Goal: Communication & Community: Answer question/provide support

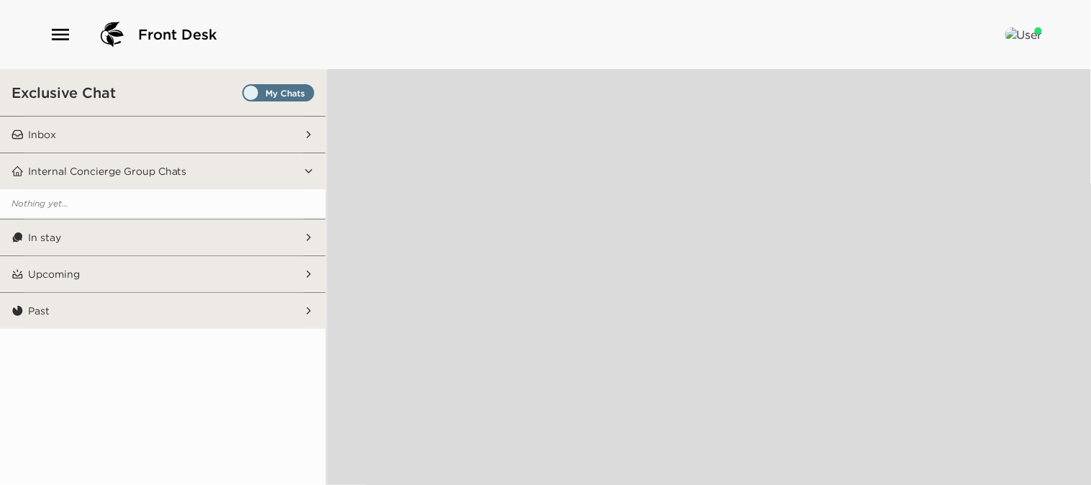
click at [175, 129] on button "Inbox" at bounding box center [164, 135] width 281 height 36
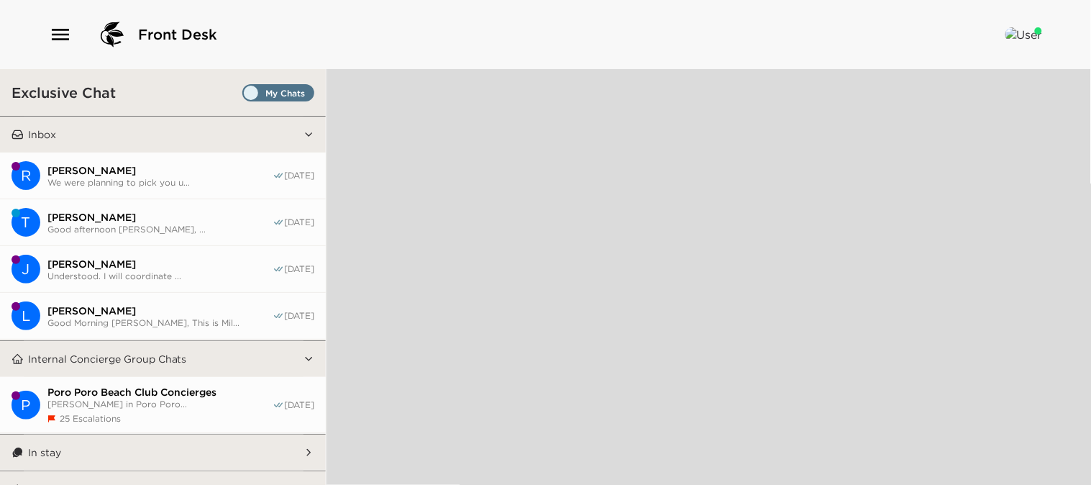
click at [164, 171] on span "[PERSON_NAME]" at bounding box center [159, 170] width 225 height 13
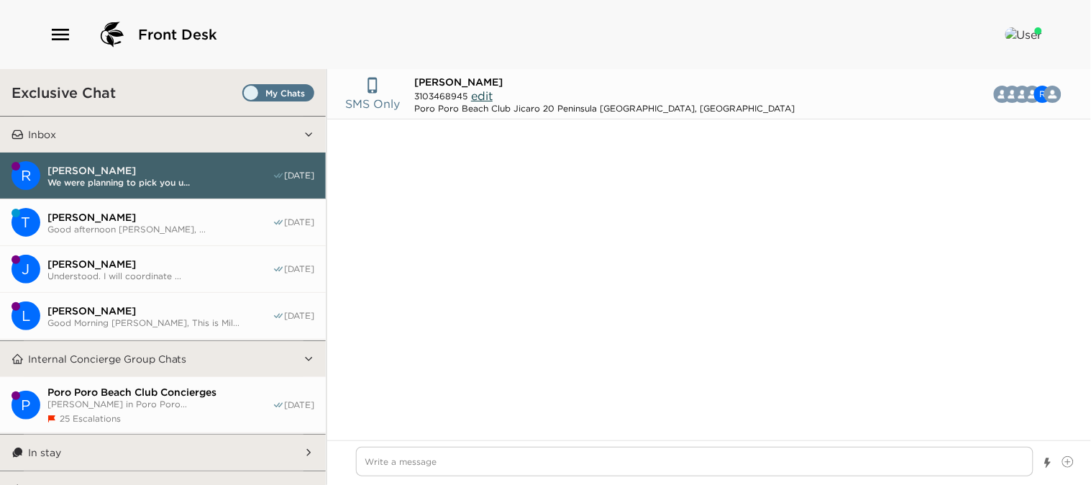
scroll to position [811, 0]
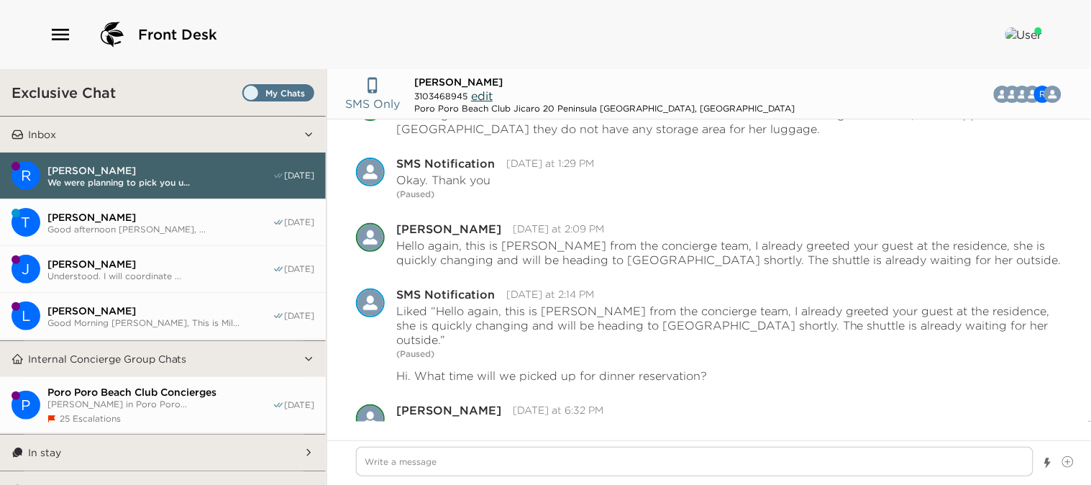
click at [144, 235] on button "T Tony McCLinton Good afternoon Mr. McClinton, ... 08/30/25" at bounding box center [163, 222] width 326 height 47
type textarea "x"
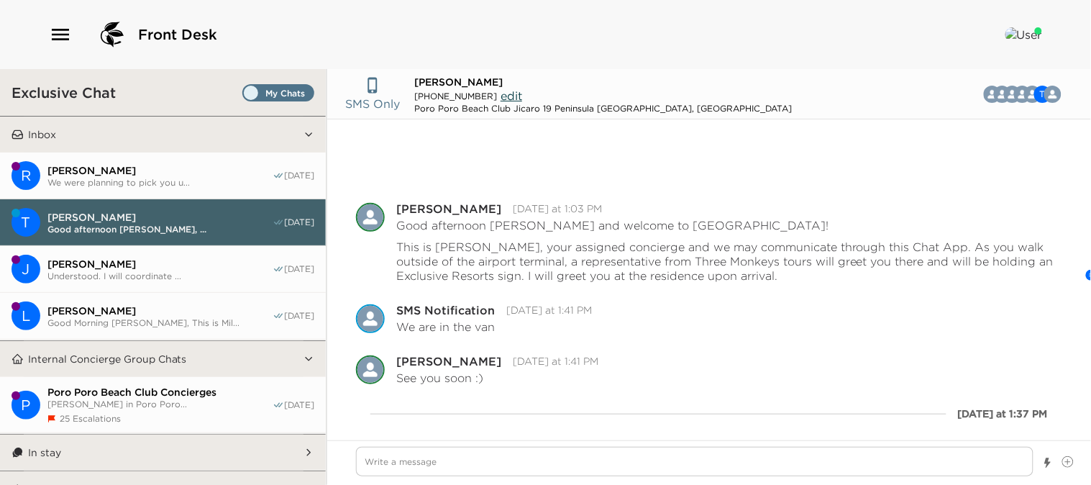
scroll to position [82, 0]
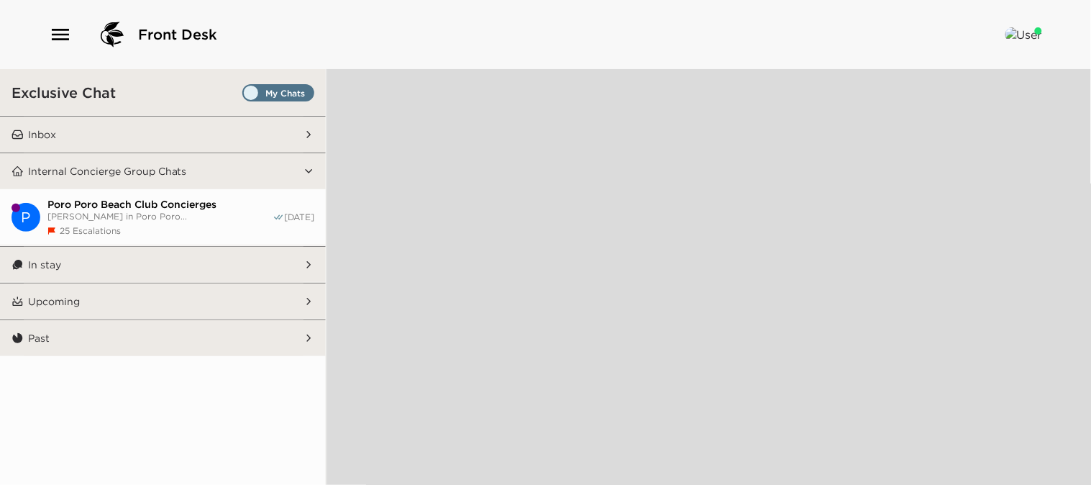
click at [210, 133] on button "Inbox" at bounding box center [164, 135] width 281 height 36
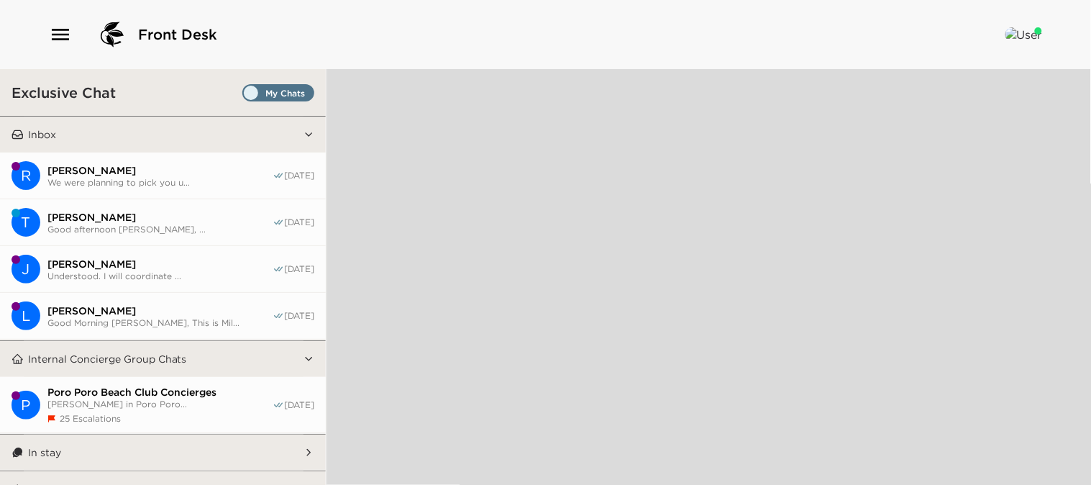
click at [60, 34] on icon "button" at bounding box center [60, 35] width 17 height 12
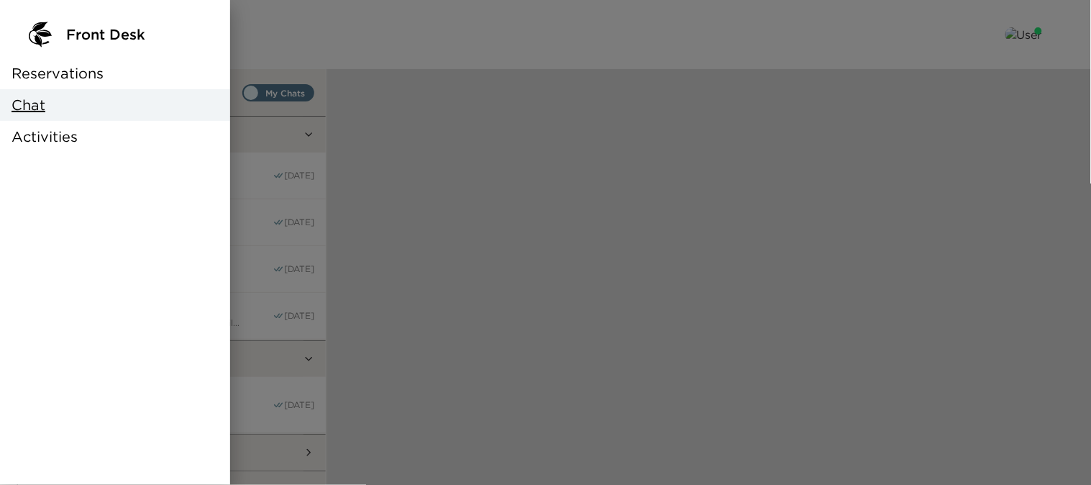
click at [84, 76] on span "Reservations" at bounding box center [58, 73] width 92 height 20
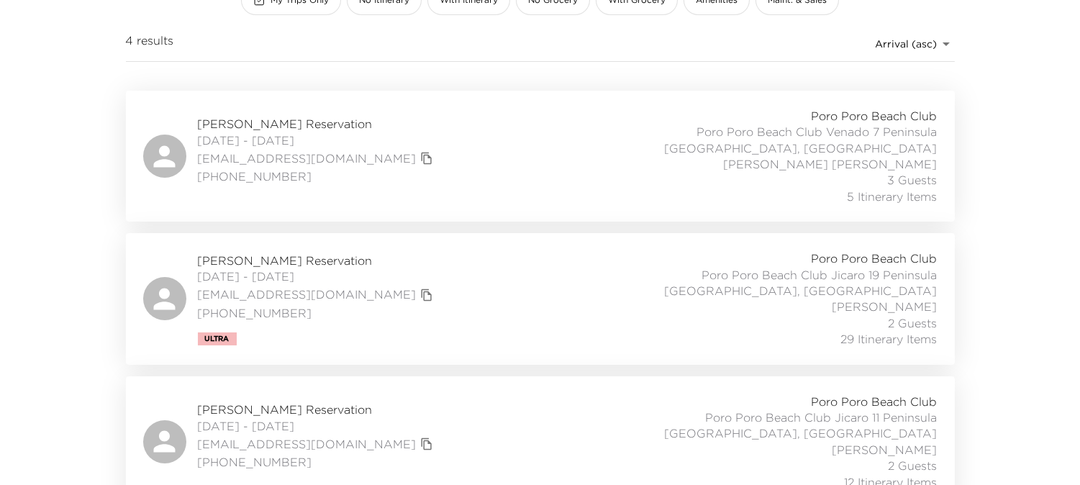
scroll to position [240, 0]
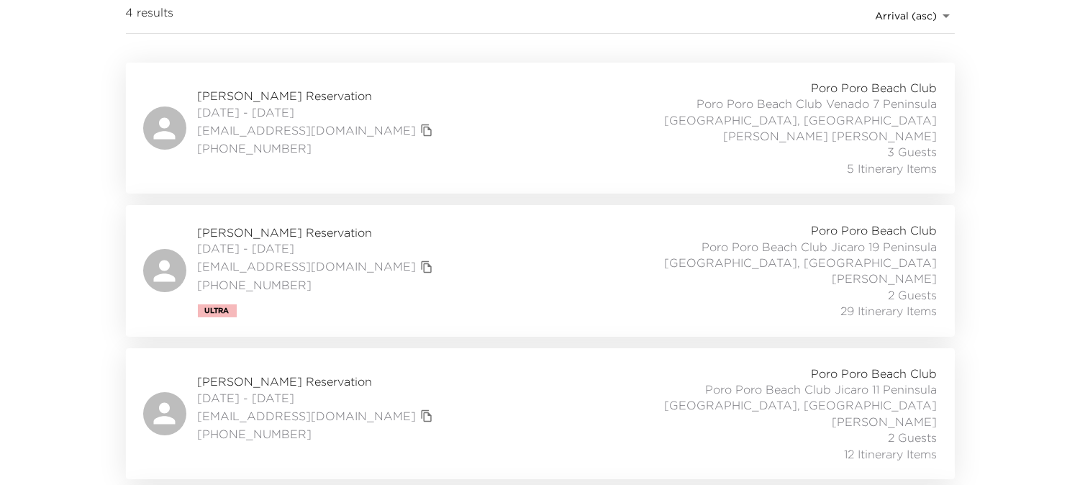
click at [332, 231] on span "Tony McCLinton Reservation" at bounding box center [317, 232] width 239 height 16
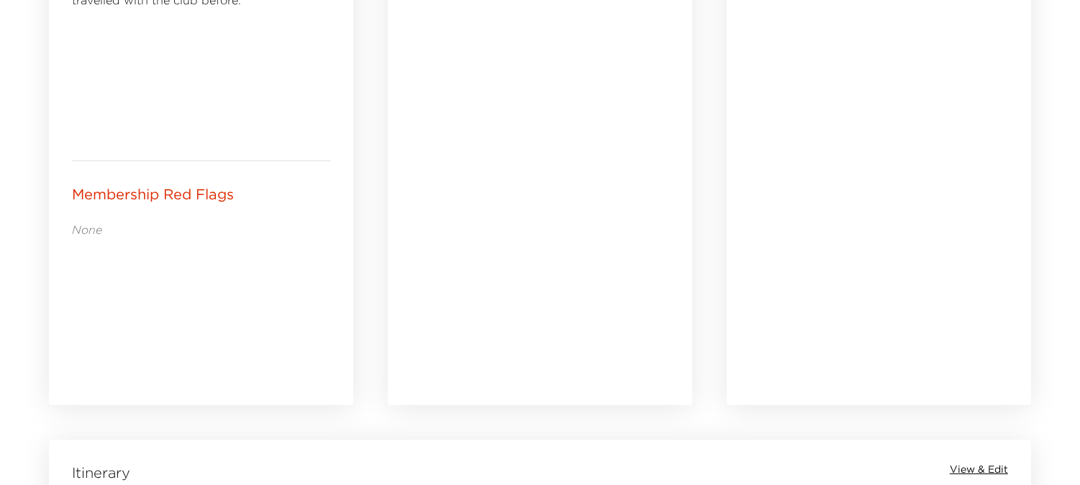
scroll to position [1039, 0]
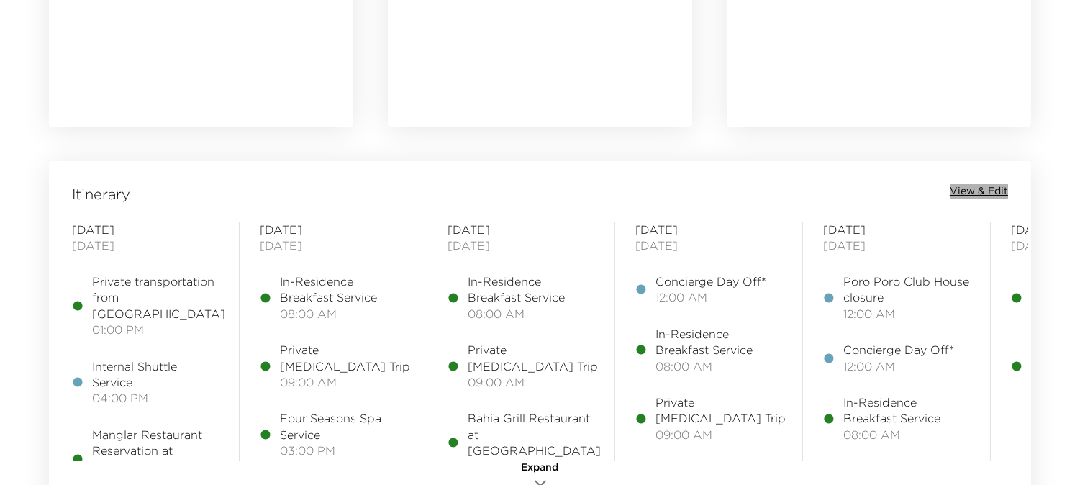
click at [980, 191] on span "View & Edit" at bounding box center [978, 191] width 58 height 14
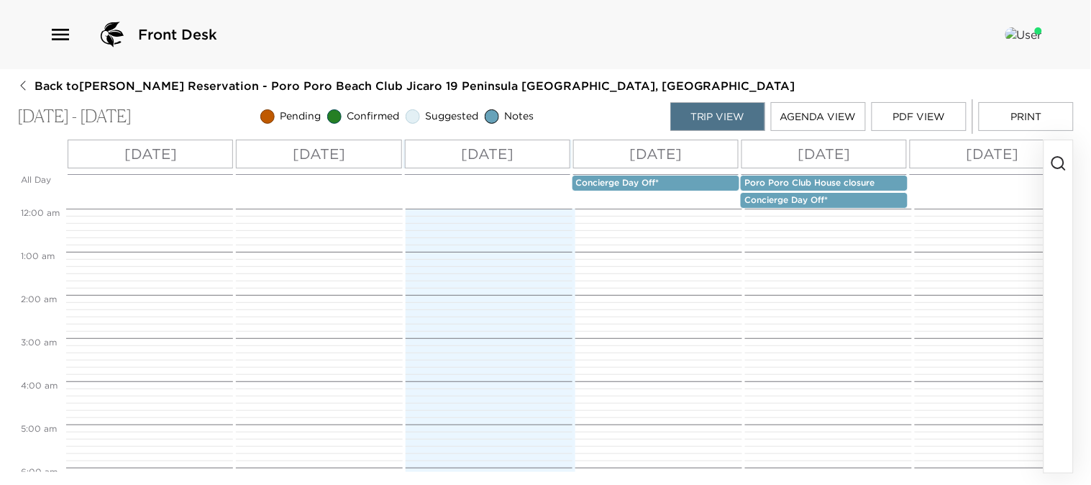
scroll to position [345, 0]
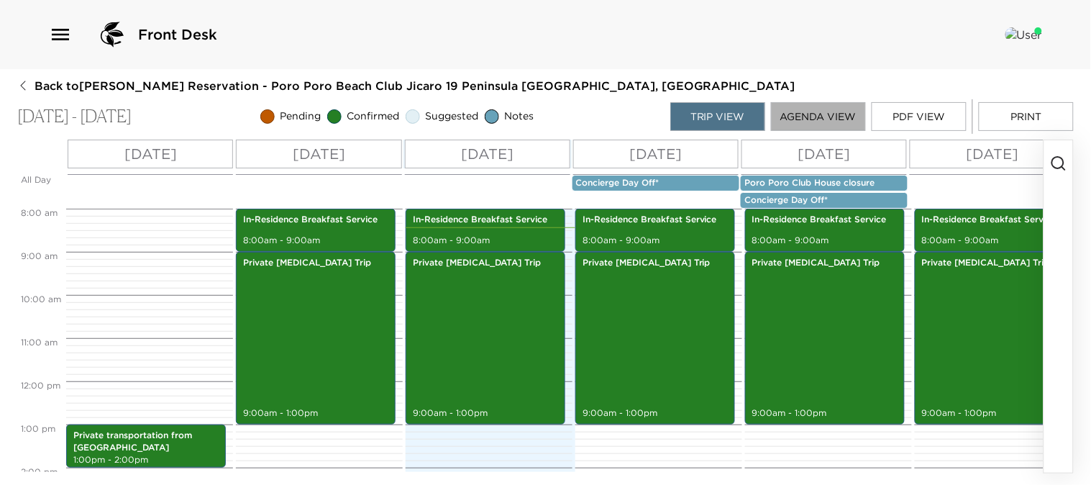
click at [824, 108] on button "Agenda View" at bounding box center [818, 116] width 95 height 29
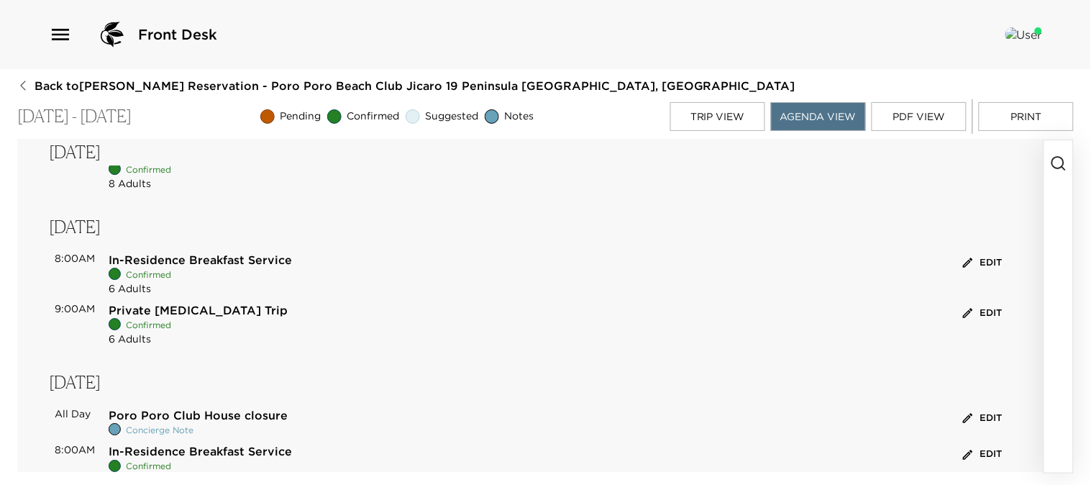
scroll to position [1039, 0]
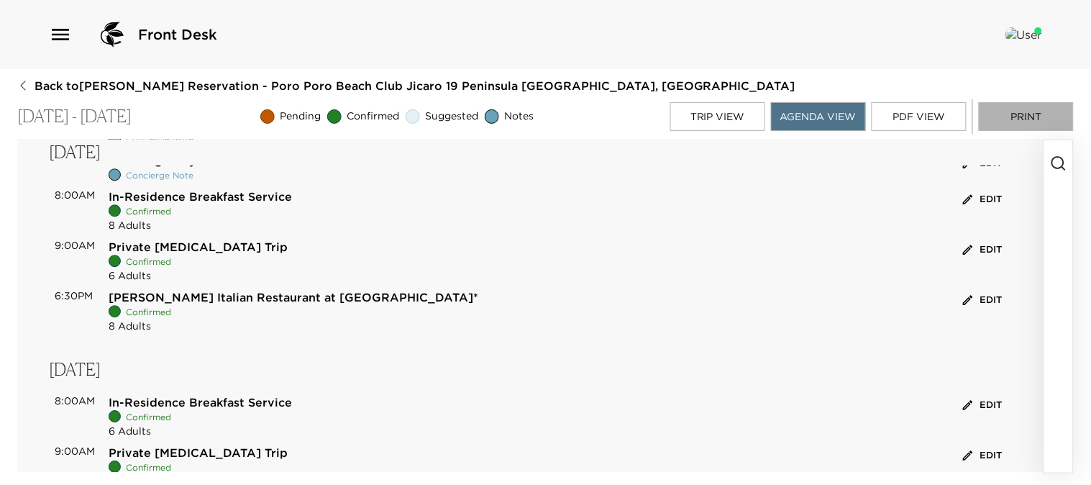
click at [1021, 109] on button "Print" at bounding box center [1026, 116] width 95 height 29
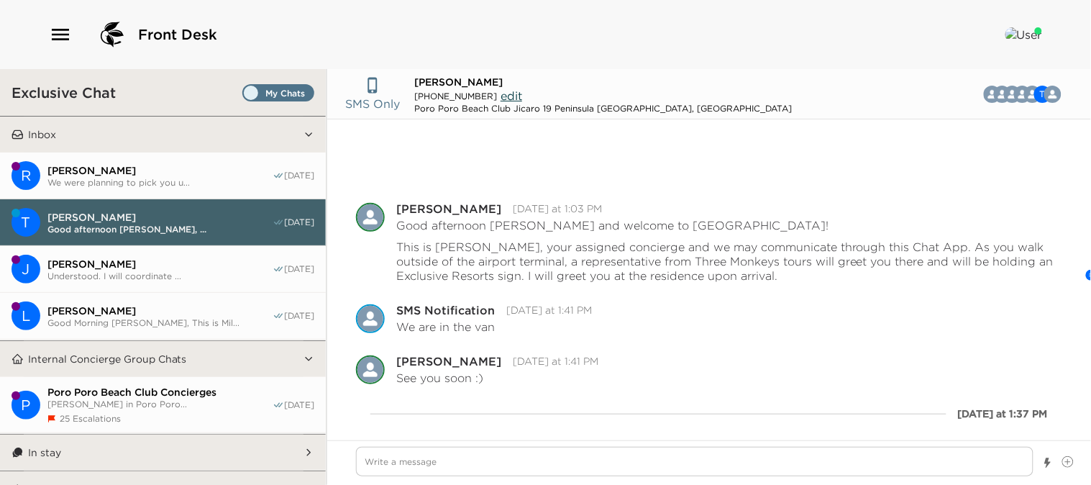
scroll to position [82, 0]
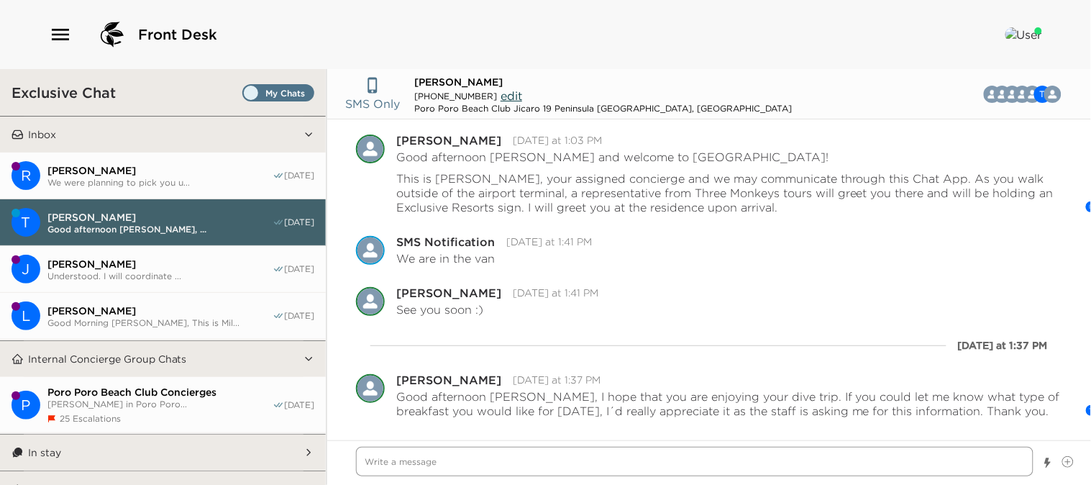
click at [498, 465] on textarea "Write a message" at bounding box center [695, 461] width 678 height 29
type textarea "x"
type textarea "G"
type textarea "x"
type textarea "Go"
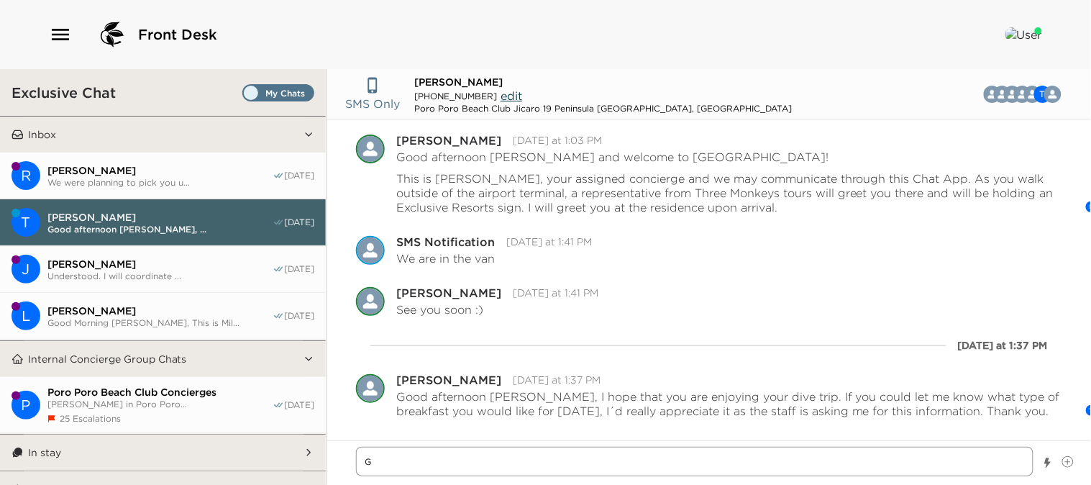
type textarea "x"
type textarea "Goo"
type textarea "x"
type textarea "Good"
type textarea "x"
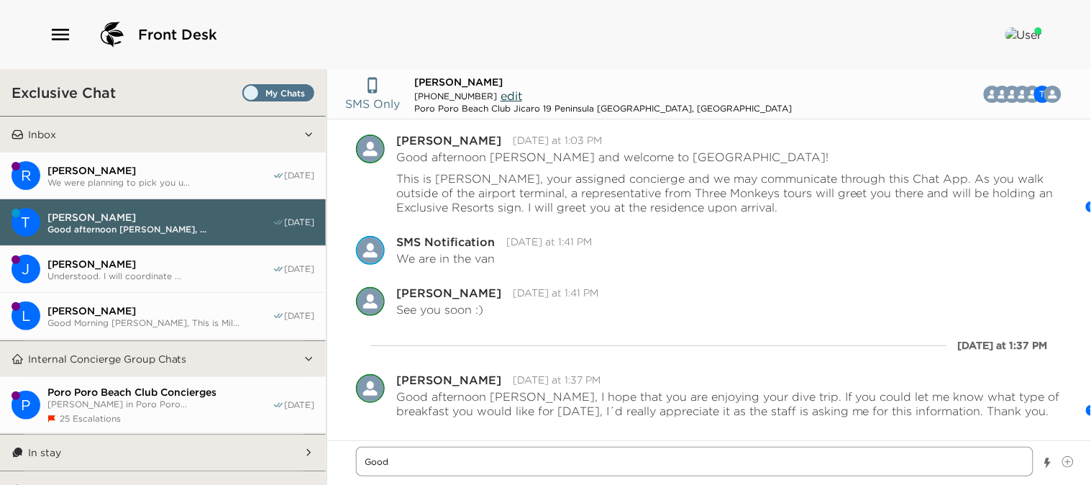
type textarea "Good"
type textarea "x"
type textarea "Good m"
type textarea "x"
type textarea "Good mo"
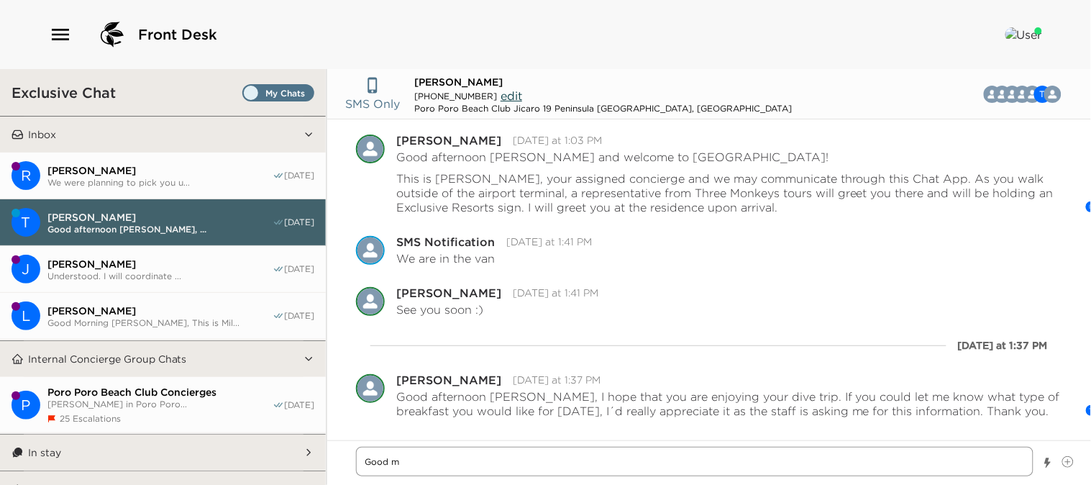
type textarea "x"
type textarea "Good mor"
type textarea "x"
type textarea "Good morn"
type textarea "x"
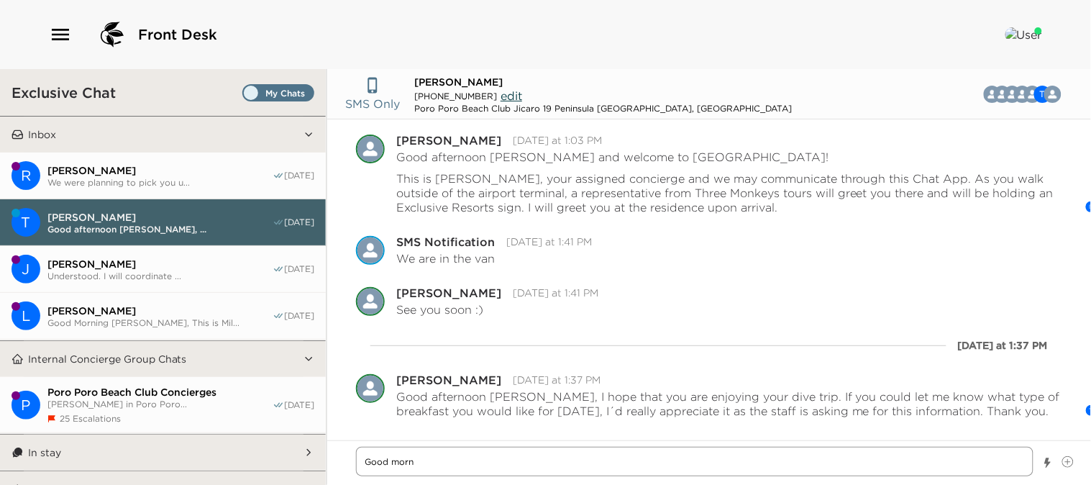
type textarea "Good morni"
type textarea "x"
type textarea "Good mornin"
type textarea "x"
type textarea "Good morning"
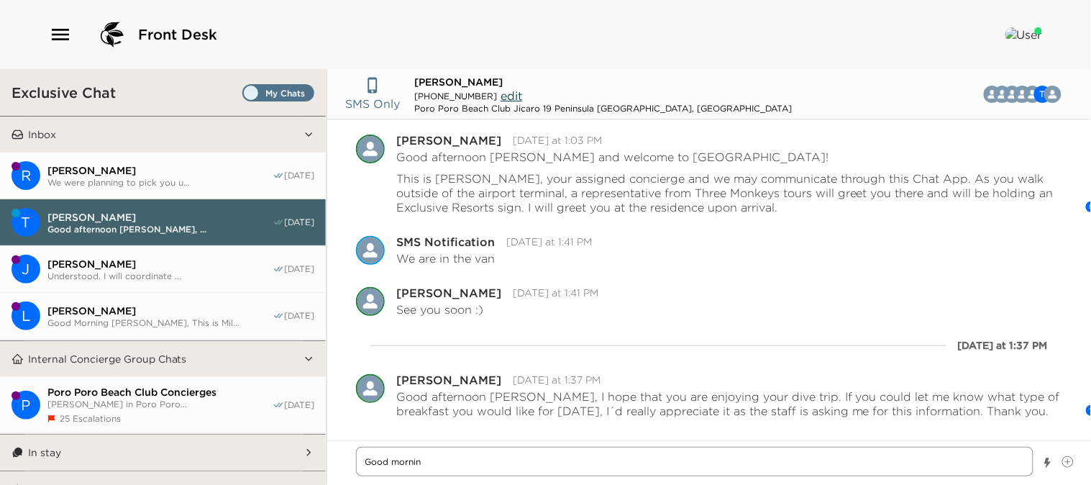
type textarea "x"
type textarea "Good morning"
type textarea "x"
type textarea "Good morning M"
type textarea "x"
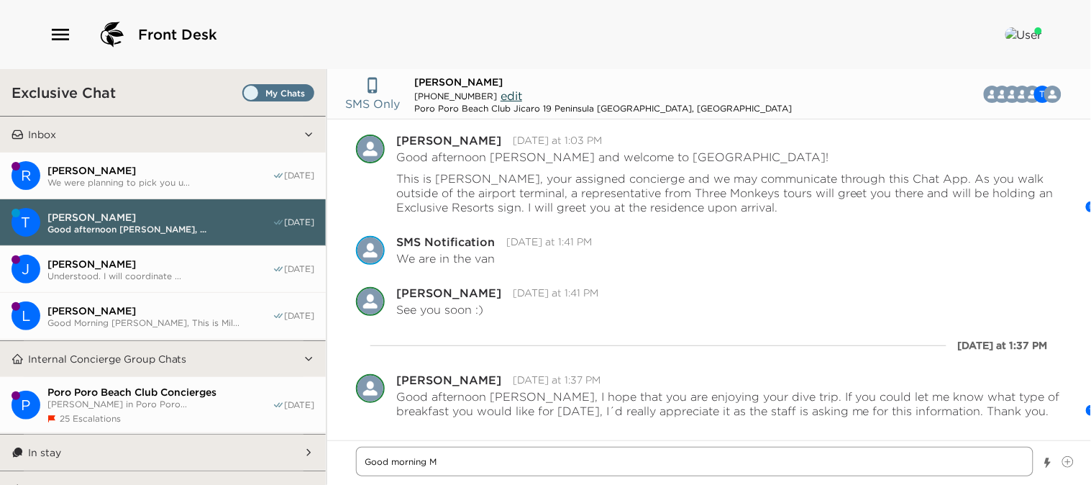
type textarea "Good morning Mc"
type textarea "x"
type textarea "Good morning McC"
type textarea "x"
type textarea "Good morning McCl"
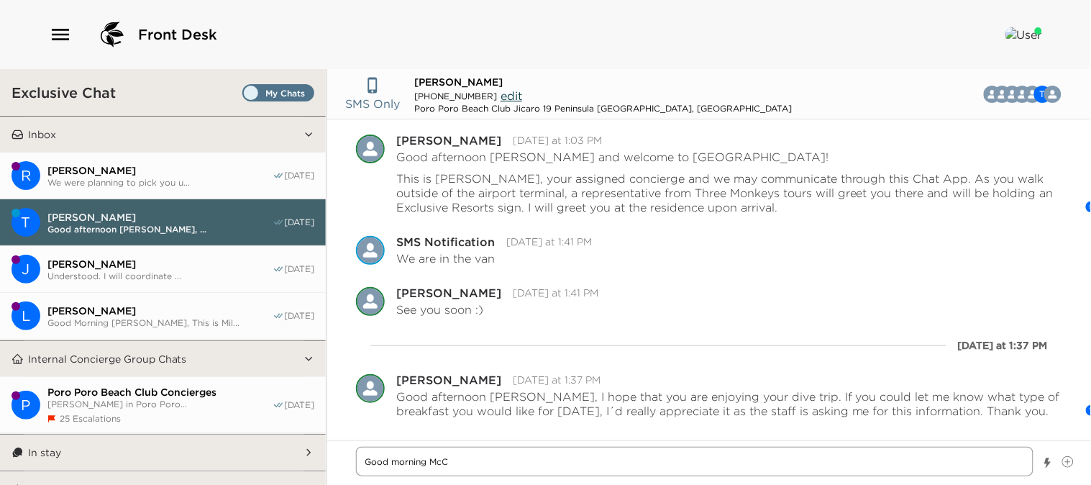
type textarea "x"
type textarea "Good morning [PERSON_NAME]"
type textarea "x"
type textarea "Good morning [PERSON_NAME]"
type textarea "x"
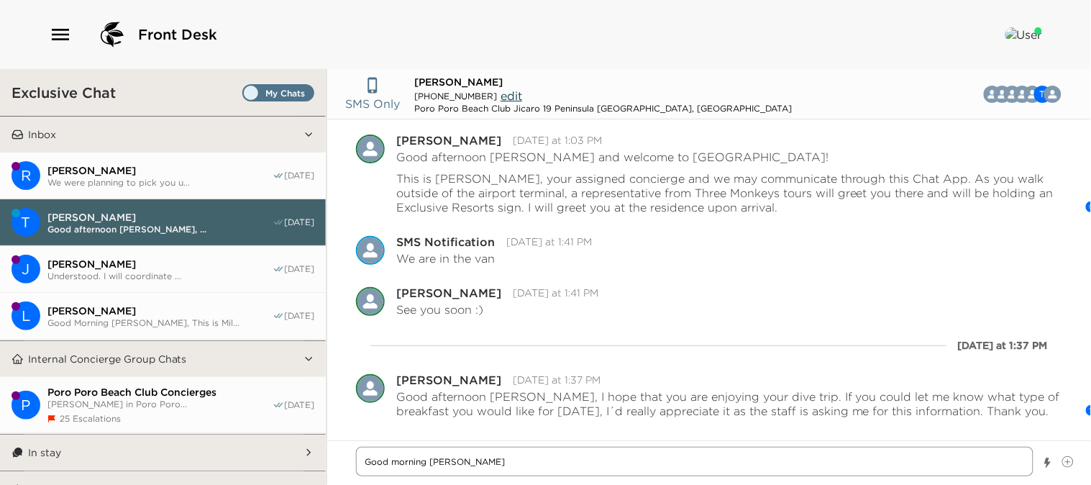
type textarea "Good morning McClint"
type textarea "x"
type textarea "Good morning [PERSON_NAME]"
type textarea "x"
type textarea "Good morning [PERSON_NAME]"
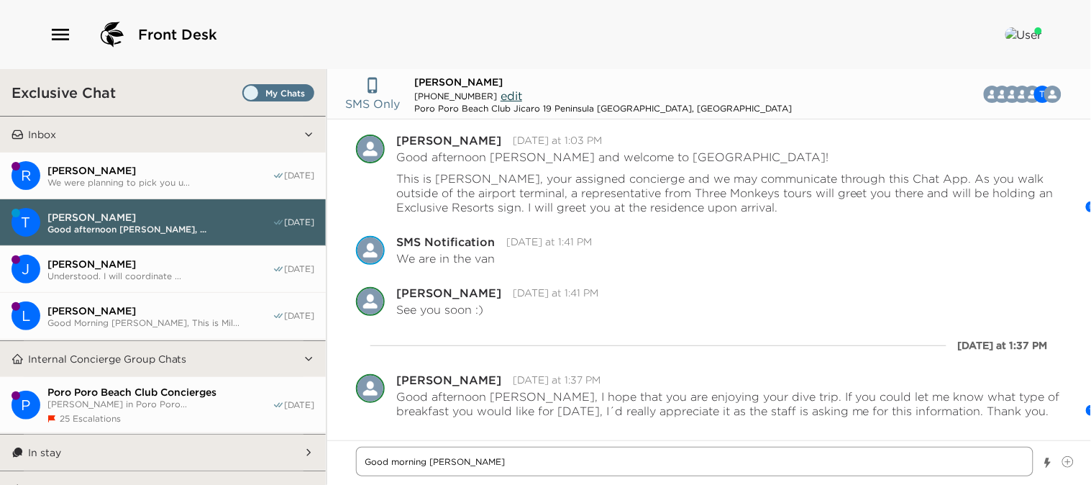
type textarea "x"
type textarea "Good morning [PERSON_NAME],"
type textarea "x"
type textarea "Good morning [PERSON_NAME],"
type textarea "x"
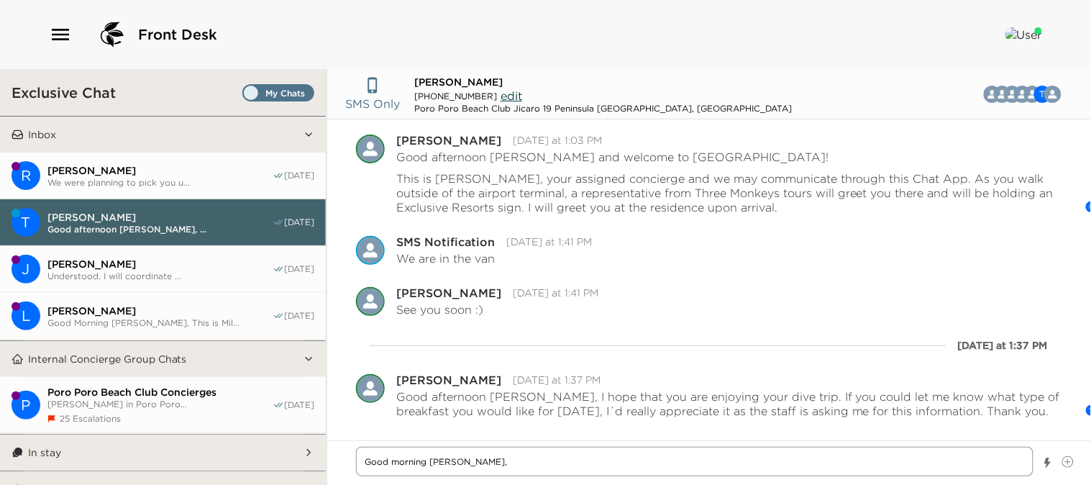
type textarea "Good morning [PERSON_NAME], I"
type textarea "x"
type textarea "Good morning [PERSON_NAME], I"
type textarea "x"
type textarea "Good morning [PERSON_NAME], I w"
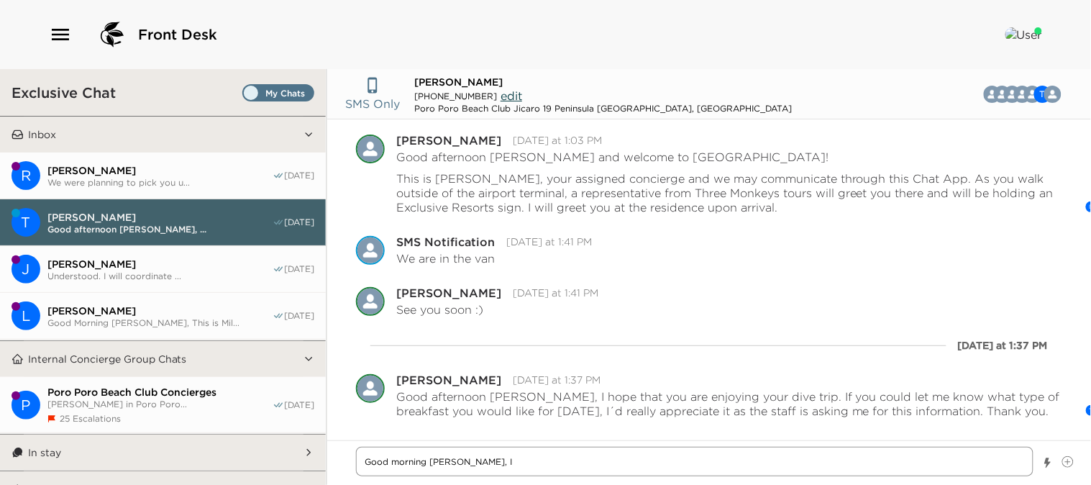
type textarea "x"
type textarea "Good morning [PERSON_NAME], I [GEOGRAPHIC_DATA]"
type textarea "x"
type textarea "Good morning [PERSON_NAME], I wil"
type textarea "x"
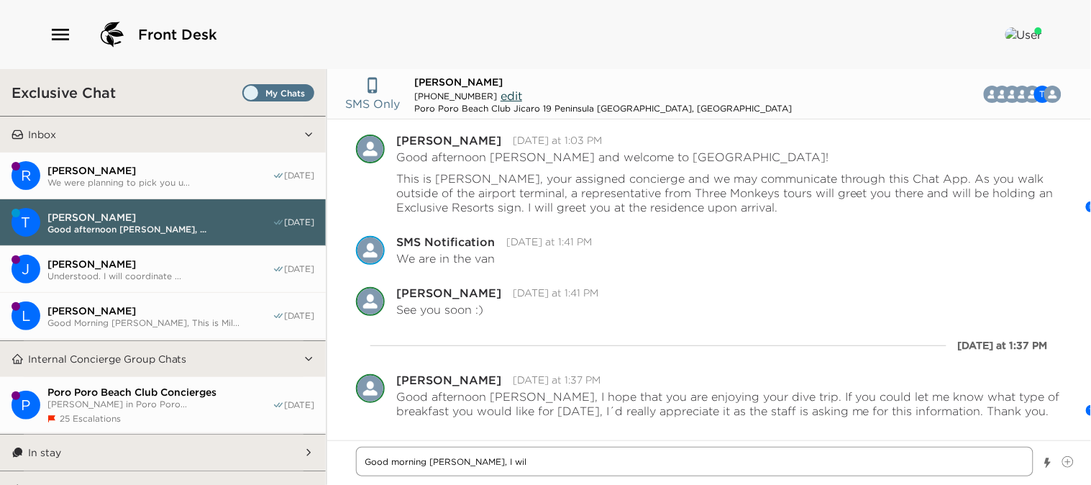
type textarea "Good morning [PERSON_NAME], I will"
type textarea "x"
type textarea "Good morning [PERSON_NAME], I will"
type textarea "x"
type textarea "Good morning [PERSON_NAME], I will s"
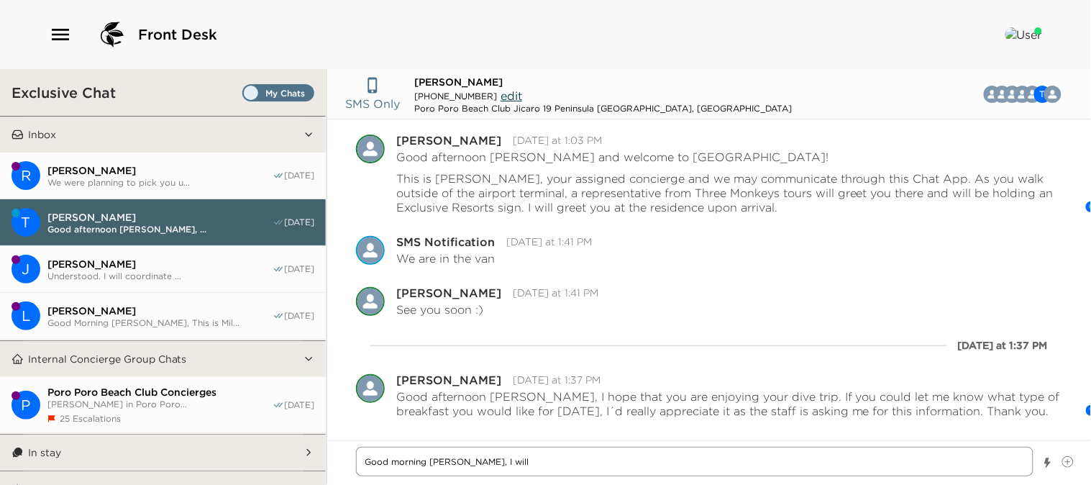
type textarea "x"
type textarea "Good morning [PERSON_NAME], I will se"
type textarea "x"
type textarea "Good morning [PERSON_NAME], I will see"
type textarea "x"
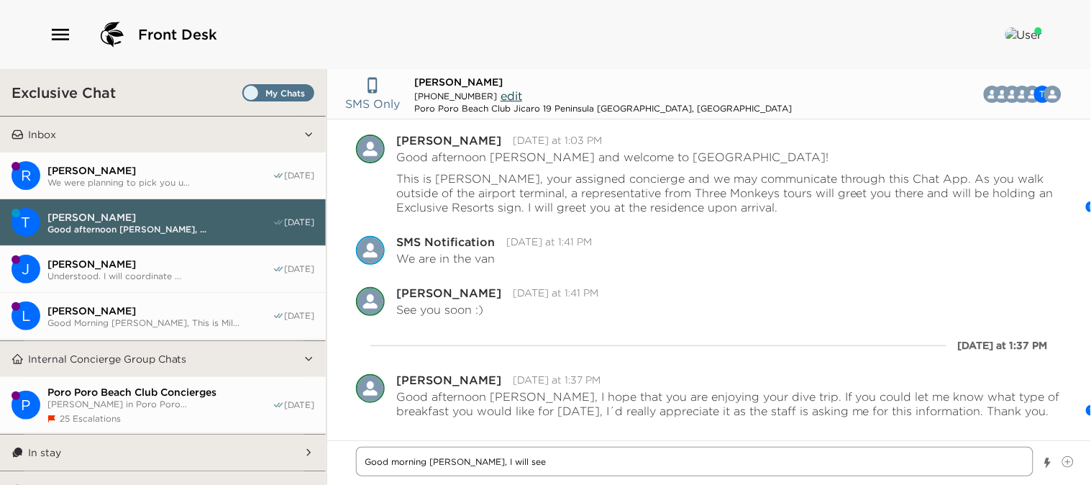
type textarea "Good morning [PERSON_NAME], I will see"
type textarea "x"
type textarea "Good morning [PERSON_NAME], I will see y"
type textarea "x"
type textarea "Good morning [PERSON_NAME], I will see yo"
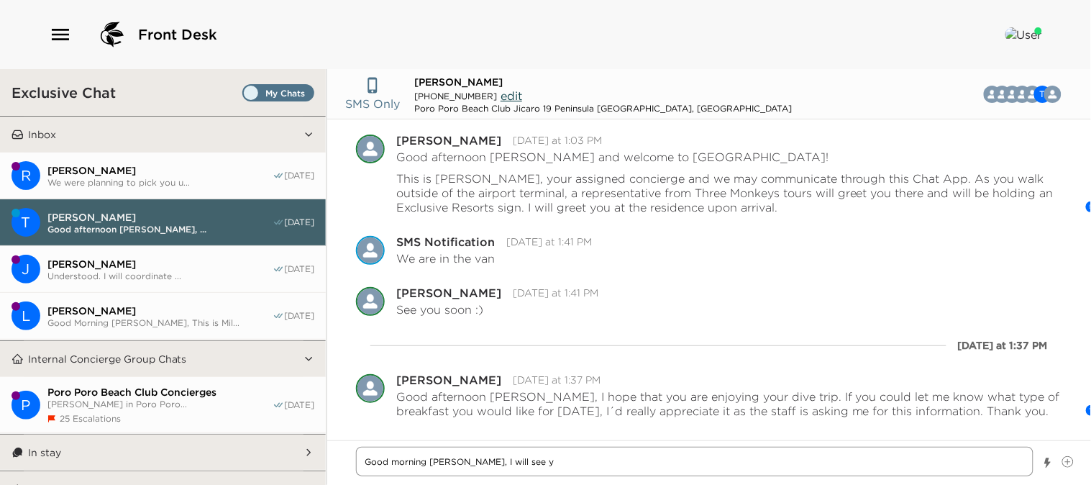
type textarea "x"
type textarea "Good morning [PERSON_NAME], I will see you"
type textarea "x"
type textarea "Good morning [PERSON_NAME], I will see you"
type textarea "x"
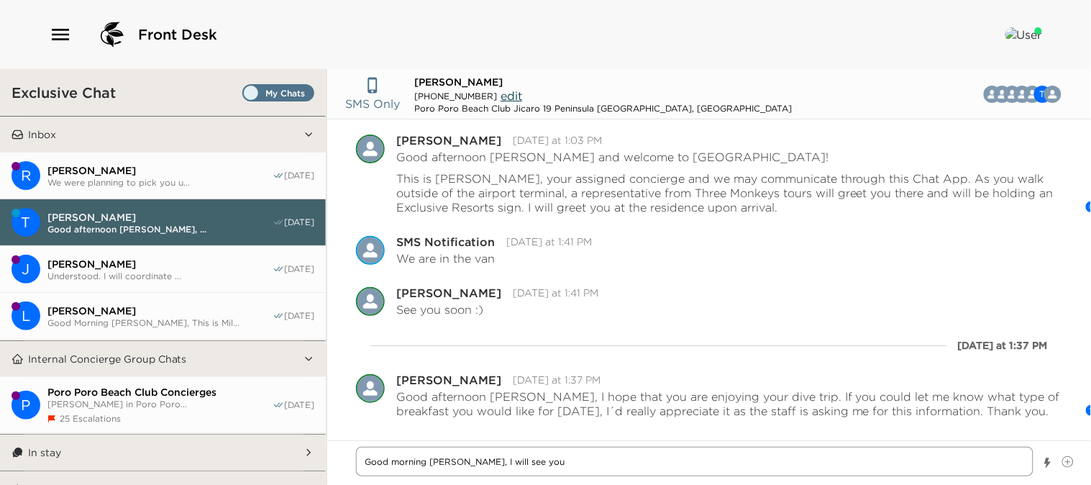
type textarea "Good morning [PERSON_NAME], I will see you d"
type textarea "x"
type textarea "Good morning [PERSON_NAME], I will see you do"
type textarea "x"
type textarea "Good morning [PERSON_NAME], I will see you dow"
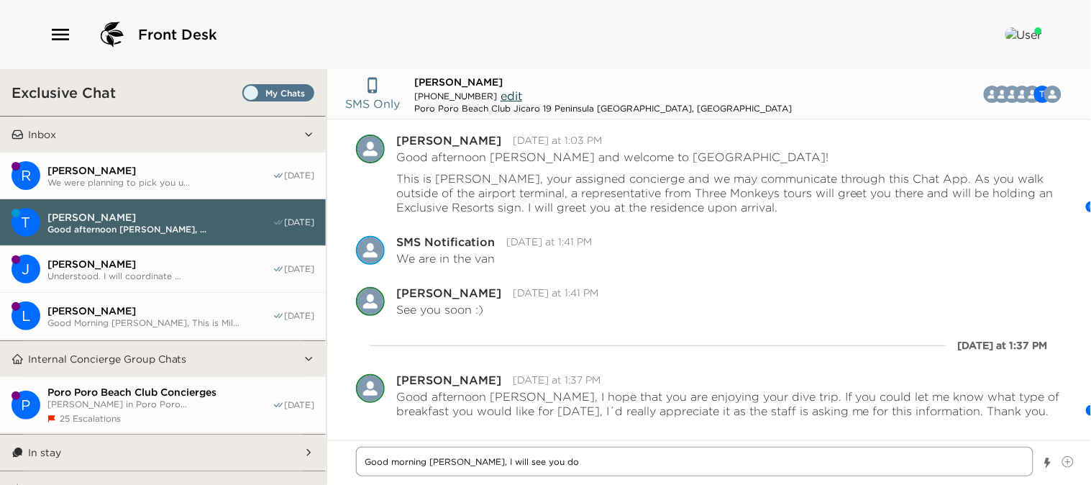
type textarea "x"
type textarea "Good morning [PERSON_NAME], I will see you down"
type textarea "x"
type textarea "Good morning [PERSON_NAME], I will see you down"
type textarea "x"
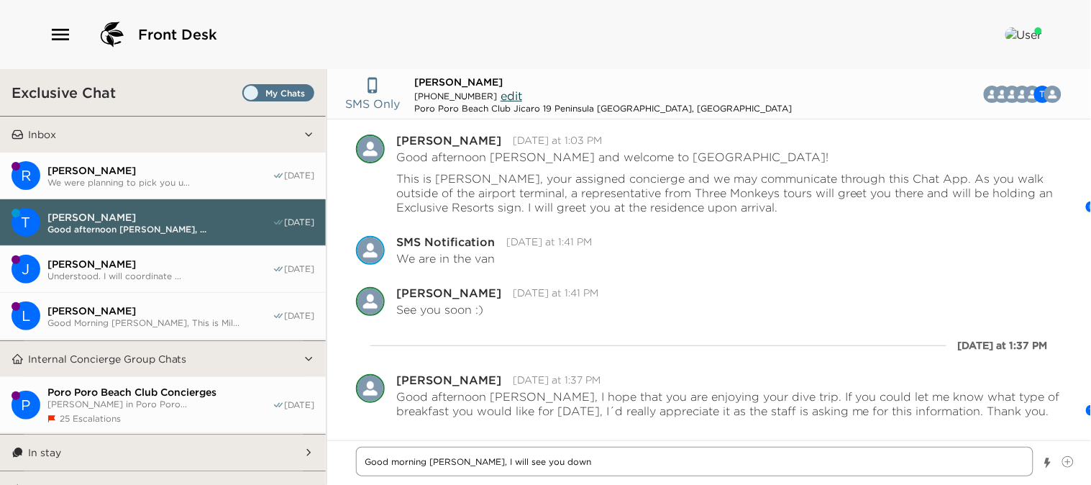
type textarea "Good morning [PERSON_NAME], I will see you down h"
type textarea "x"
type textarea "Good morning [PERSON_NAME], I will see you down he"
type textarea "x"
type textarea "Good morning [PERSON_NAME], I will see you down her"
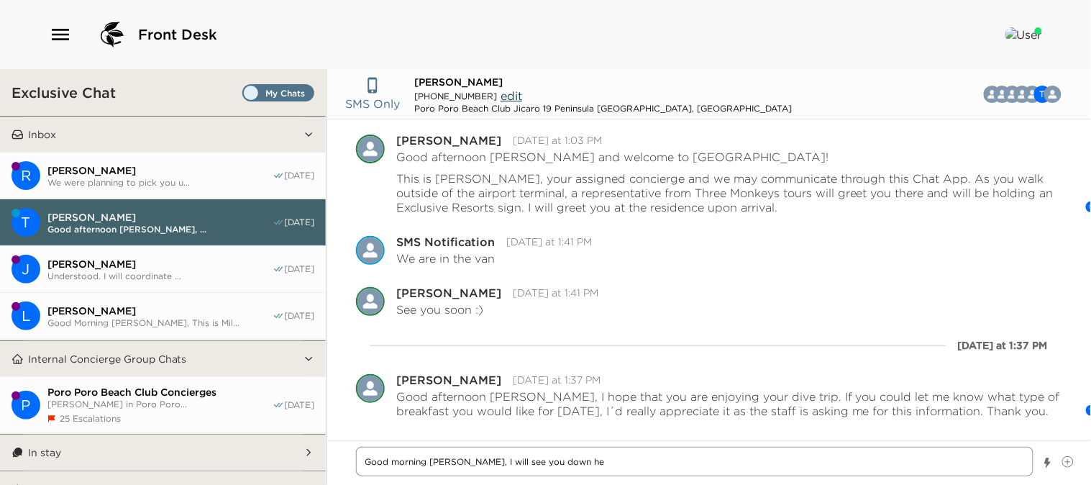
type textarea "x"
type textarea "Good morning [PERSON_NAME], I will see you down here"
type textarea "x"
type textarea "Good morning [PERSON_NAME], I will see you down here"
type textarea "x"
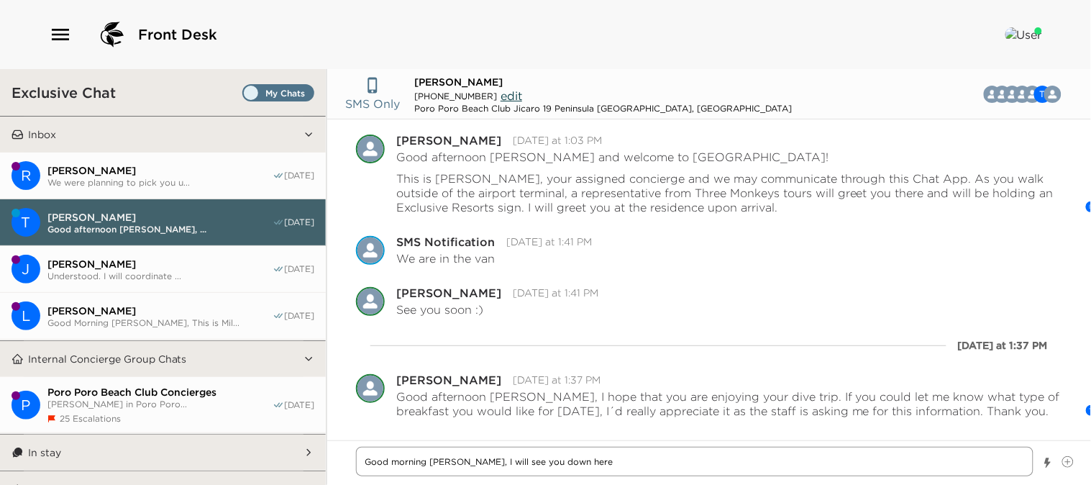
type textarea "Good morning [PERSON_NAME], I will see you down here b"
type textarea "x"
type textarea "Good morning [PERSON_NAME], I will see you down here by"
type textarea "x"
type textarea "Good morning [PERSON_NAME], I will see you down here by"
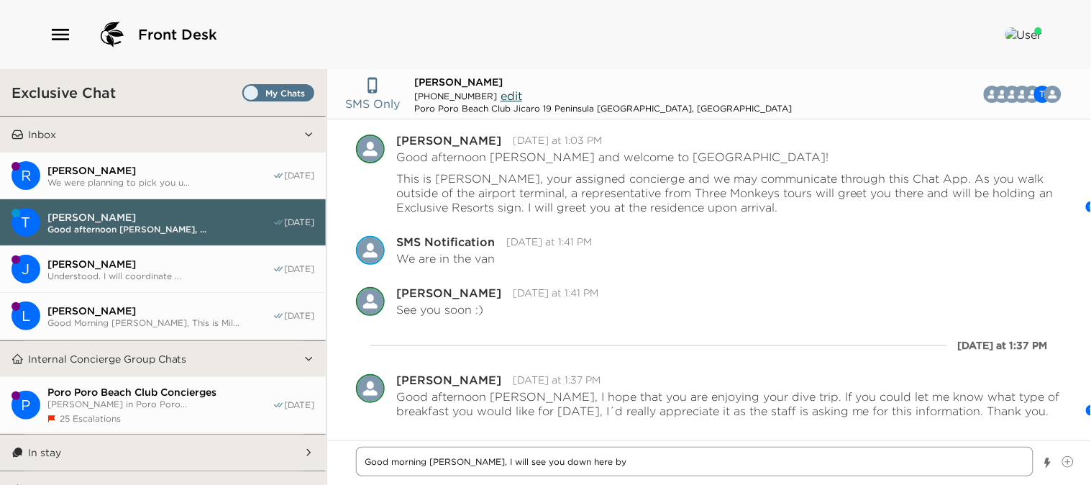
type textarea "x"
type textarea "Good morning [PERSON_NAME], I will see you down here by o"
type textarea "x"
type textarea "Good morning [PERSON_NAME], I will see you down here by ou"
type textarea "x"
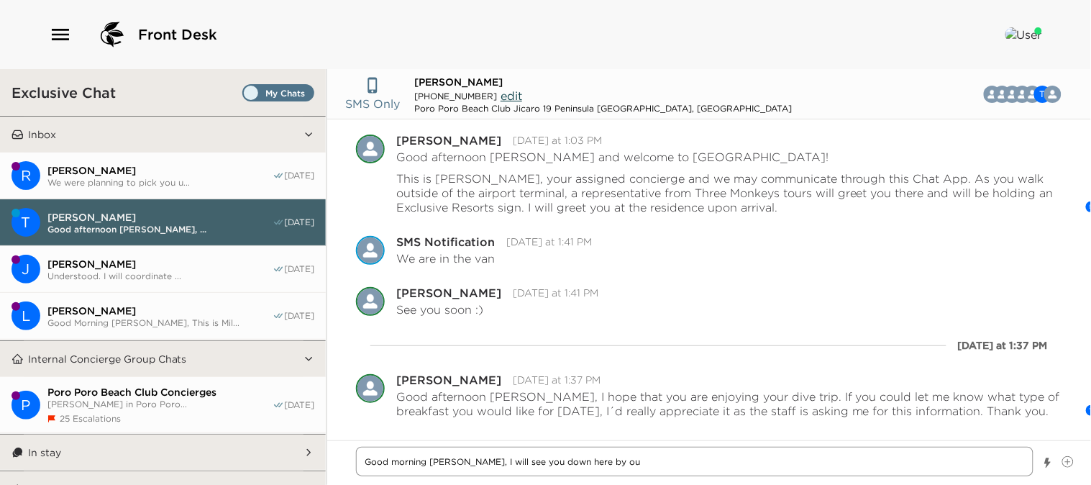
type textarea "Good morning [PERSON_NAME], I will see you down here by our"
type textarea "x"
type textarea "Good morning [PERSON_NAME], I will see you down here by our"
type textarea "x"
type textarea "Good morning [PERSON_NAME], I will see you down here by our o"
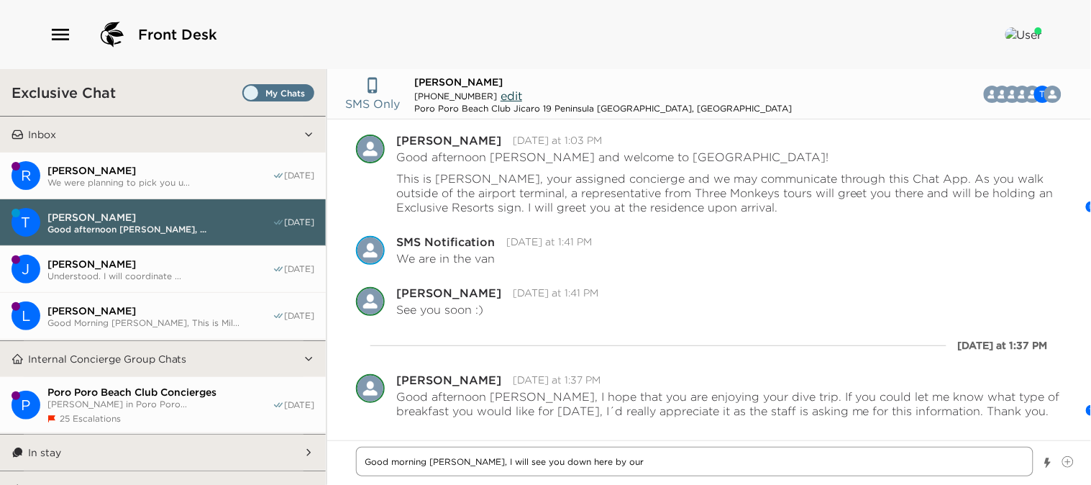
type textarea "x"
type textarea "Good morning [PERSON_NAME], I will see you down here by our of"
type textarea "x"
type textarea "Good morning [PERSON_NAME], I will see you down here by our off"
type textarea "x"
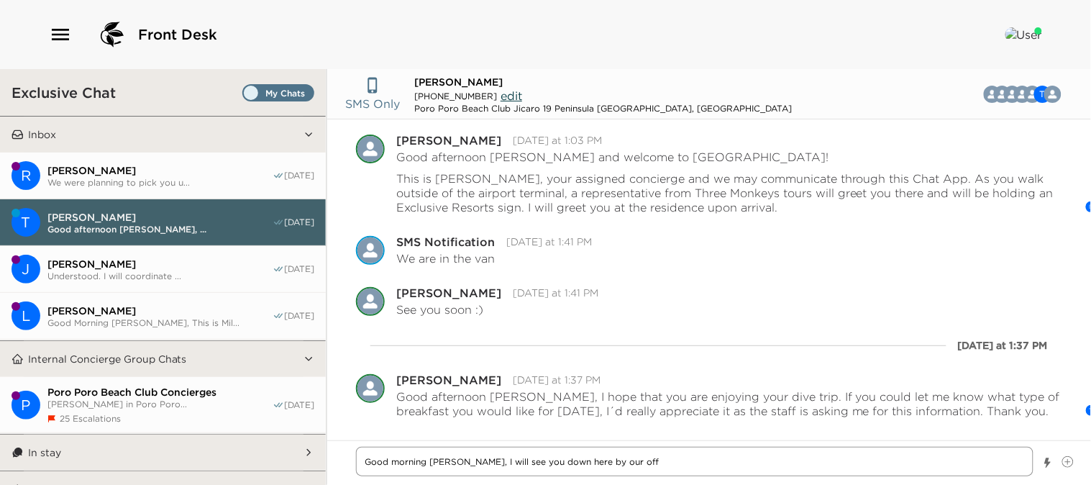
type textarea "Good morning [PERSON_NAME], I will see you down here by our offi"
type textarea "x"
type textarea "Good morning [PERSON_NAME], I will see you down here by our offic"
type textarea "x"
type textarea "Good morning [PERSON_NAME], I will see you down here by our office"
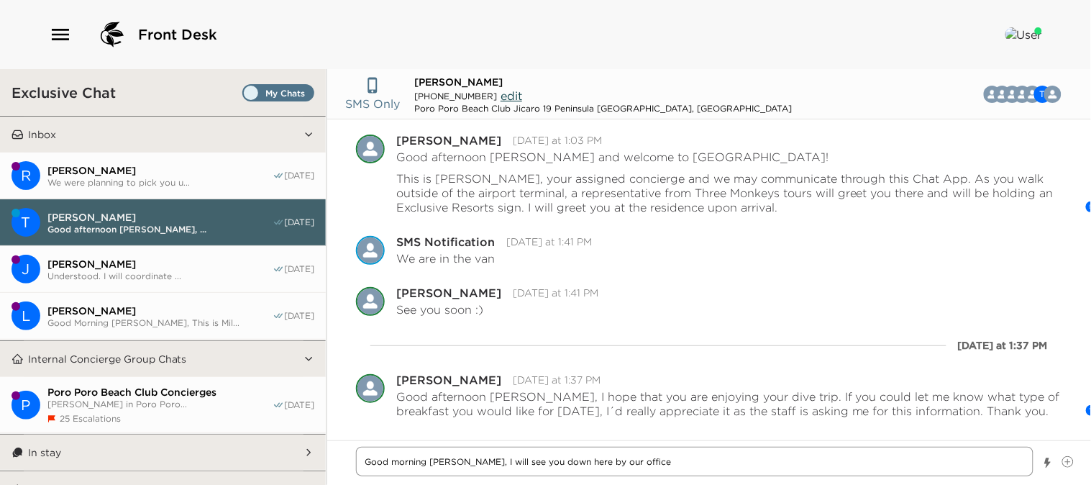
type textarea "x"
type textarea "Good morning [PERSON_NAME], I will see you down here by our office"
type textarea "x"
type textarea "Good morning [PERSON_NAME], I will see you down here by our office b"
type textarea "x"
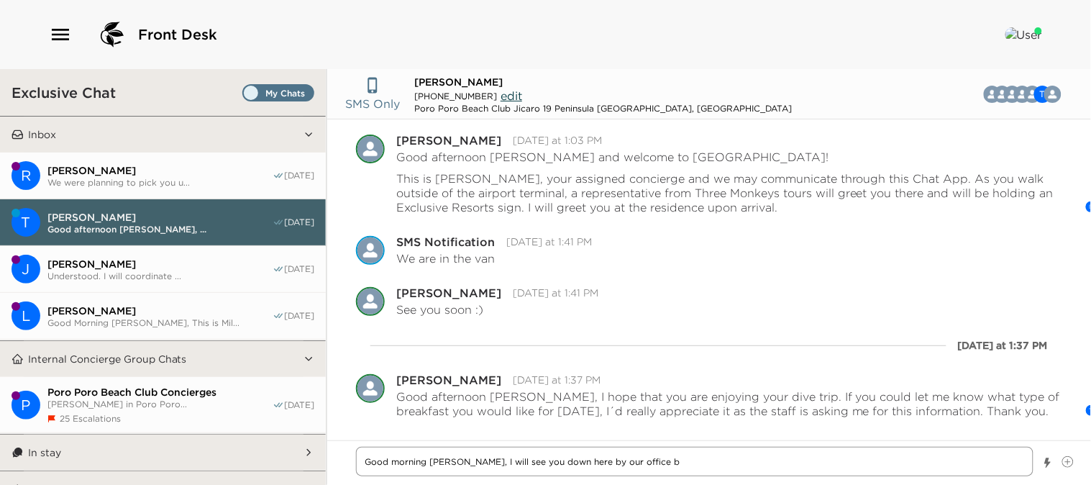
type textarea "Good morning [PERSON_NAME], I will see you down here by our office br"
type textarea "x"
type textarea "Good morning [PERSON_NAME], I will see you down here by our office bri"
type textarea "x"
type textarea "Good morning [PERSON_NAME], I will see you down here by our office [PERSON_NAME]"
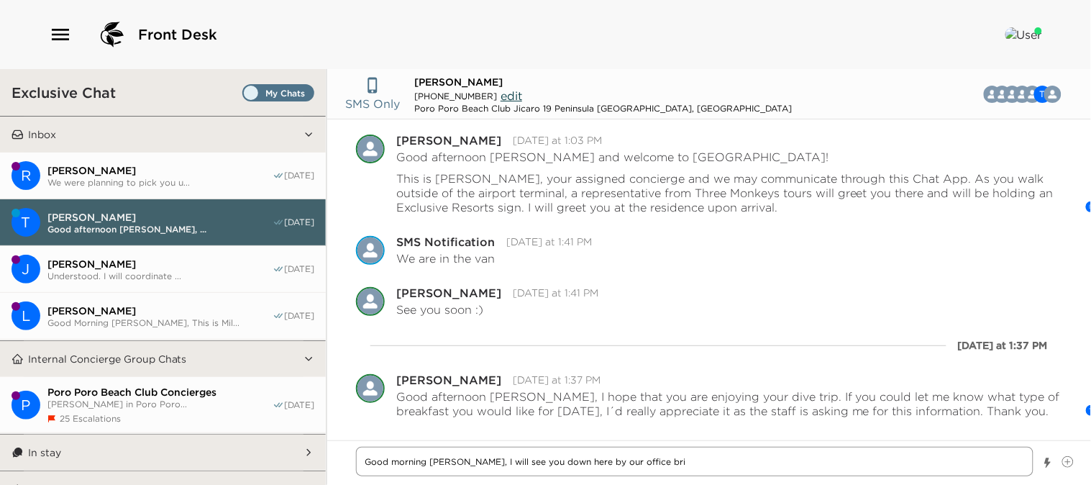
type textarea "x"
type textarea "Good morning [PERSON_NAME], I will see you down here by our office brief"
type textarea "x"
type textarea "Good morning [PERSON_NAME], I will see you down here by our office briefl"
type textarea "x"
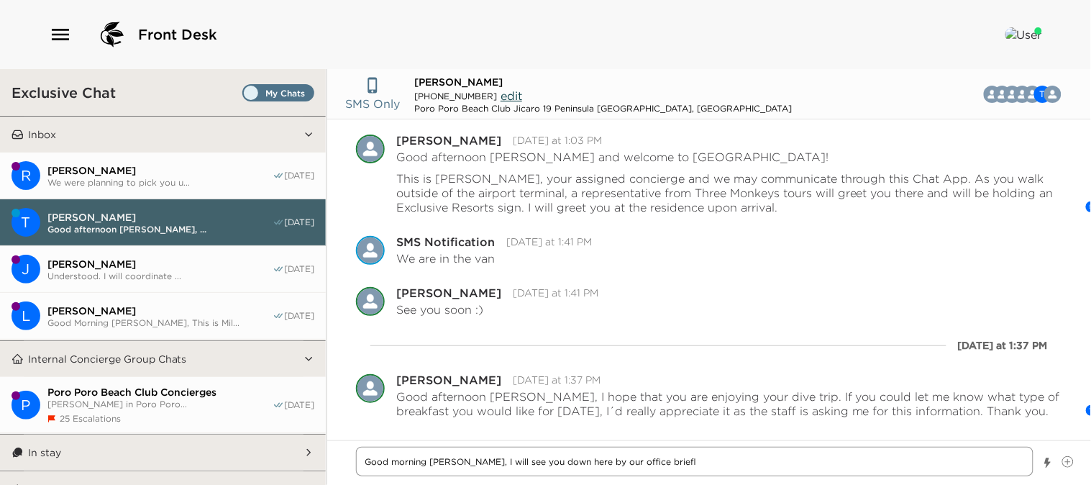
type textarea "Good morning [PERSON_NAME], I will see you down here by our office briefly"
type textarea "x"
type textarea "Good morning [PERSON_NAME], I will see you down here by our office briefly"
type textarea "x"
type textarea "Good morning [PERSON_NAME], I will see you down here by our office briefly t"
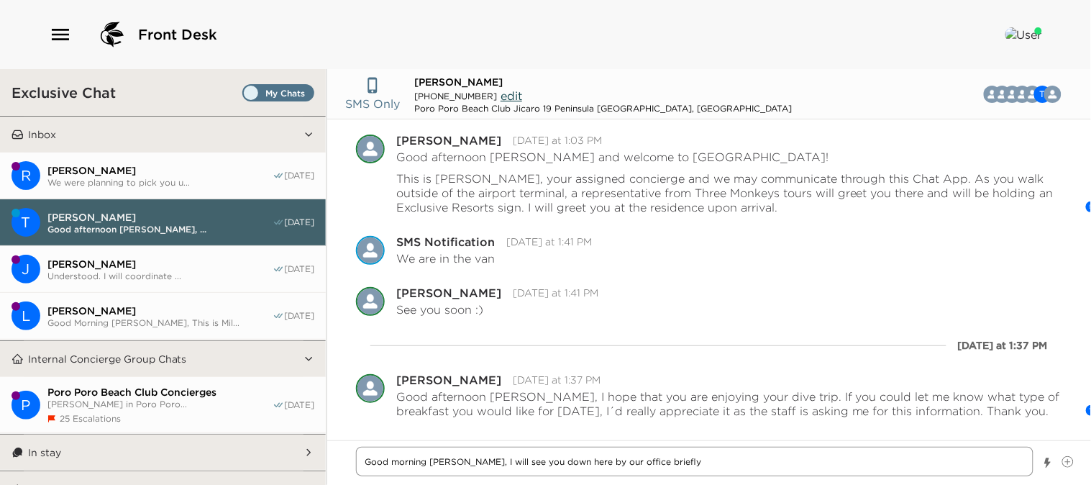
type textarea "x"
type textarea "Good morning [PERSON_NAME], I will see you down here by our office briefly to"
type textarea "x"
type textarea "Good morning [PERSON_NAME], I will see you down here by our office briefly to"
type textarea "x"
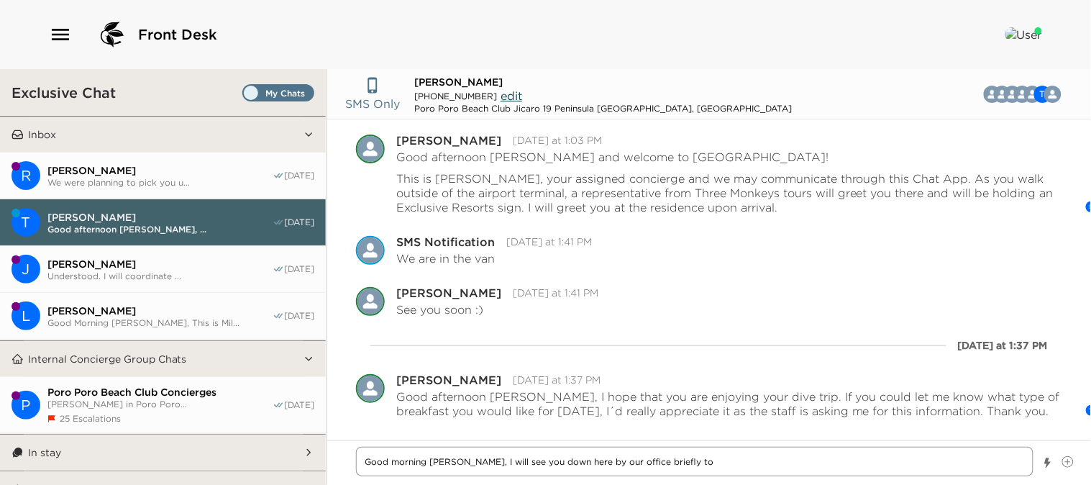
type textarea "Good morning [PERSON_NAME], I will see you down here by our office briefly to g"
type textarea "x"
type textarea "Good morning [PERSON_NAME], I will see you down here by our office briefly to gi"
type textarea "x"
type textarea "Good morning [PERSON_NAME], I will see you down here by our office briefly to g…"
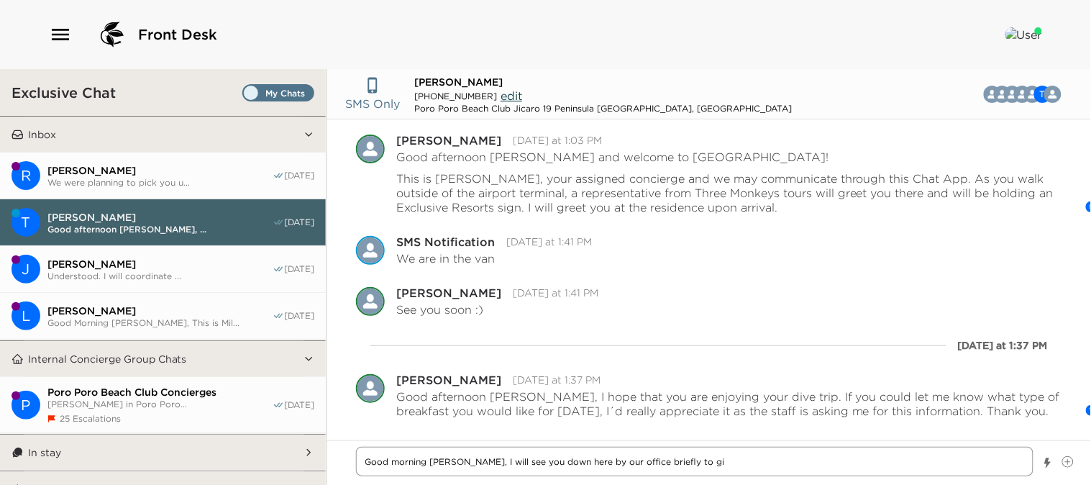
type textarea "x"
type textarea "Good morning [PERSON_NAME], I will see you down here by our office briefly to g…"
type textarea "x"
type textarea "Good morning [PERSON_NAME], I will see you down here by our office briefly to g…"
type textarea "x"
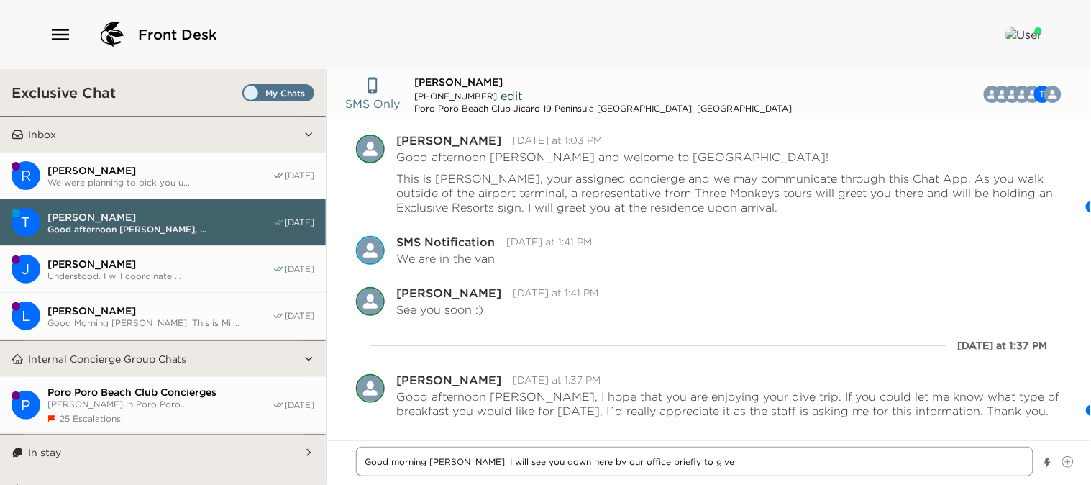
type textarea "Good morning [PERSON_NAME], I will see you down here by our office briefly to g…"
type textarea "x"
type textarea "Good morning [PERSON_NAME], I will see you down here by our office briefly to g…"
type textarea "x"
type textarea "Good morning [PERSON_NAME], I will see you down here by our office briefly to g…"
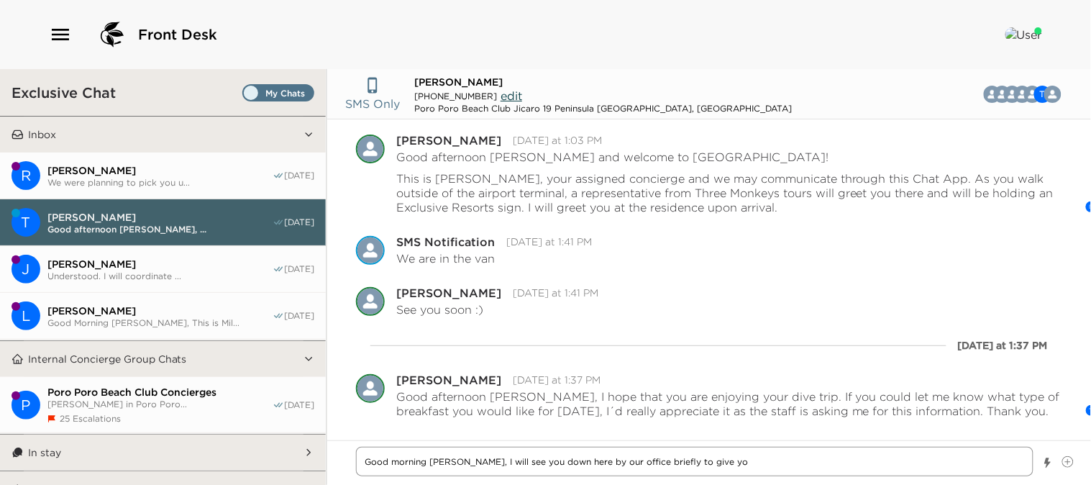
type textarea "x"
type textarea "Good morning [PERSON_NAME], I will see you down here by our office briefly to g…"
type textarea "x"
type textarea "Good morning [PERSON_NAME], I will see you down here by our office briefly to g…"
type textarea "x"
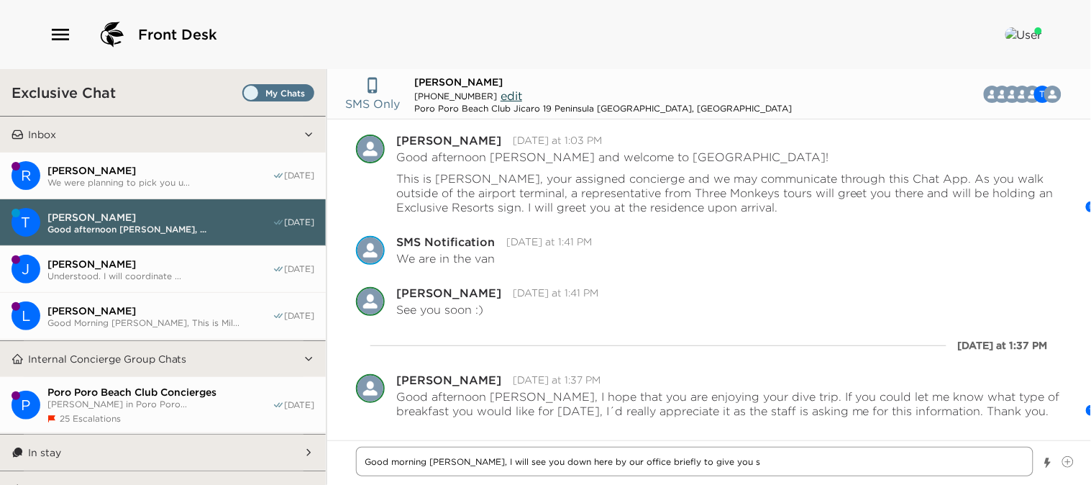
type textarea "Good morning [PERSON_NAME], I will see you down here by our office briefly to g…"
type textarea "x"
type textarea "Good morning [PERSON_NAME], I will see you down here by our office briefly to g…"
type textarea "x"
type textarea "Good morning [PERSON_NAME], I will see you down here by our office briefly to g…"
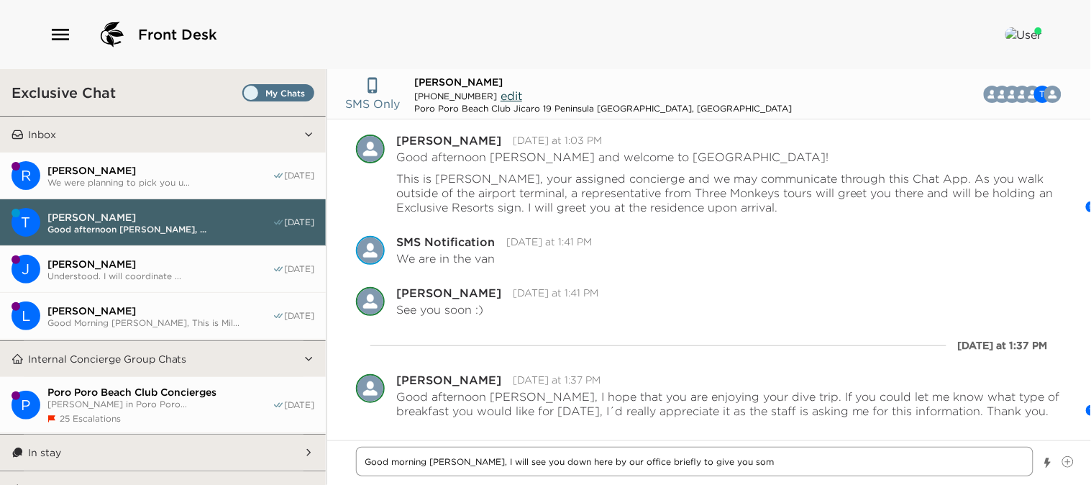
type textarea "x"
type textarea "Good morning [PERSON_NAME], I will see you down here by our office briefly to g…"
type textarea "x"
type textarea "Good morning [PERSON_NAME], I will see you down here by our office briefly to g…"
type textarea "x"
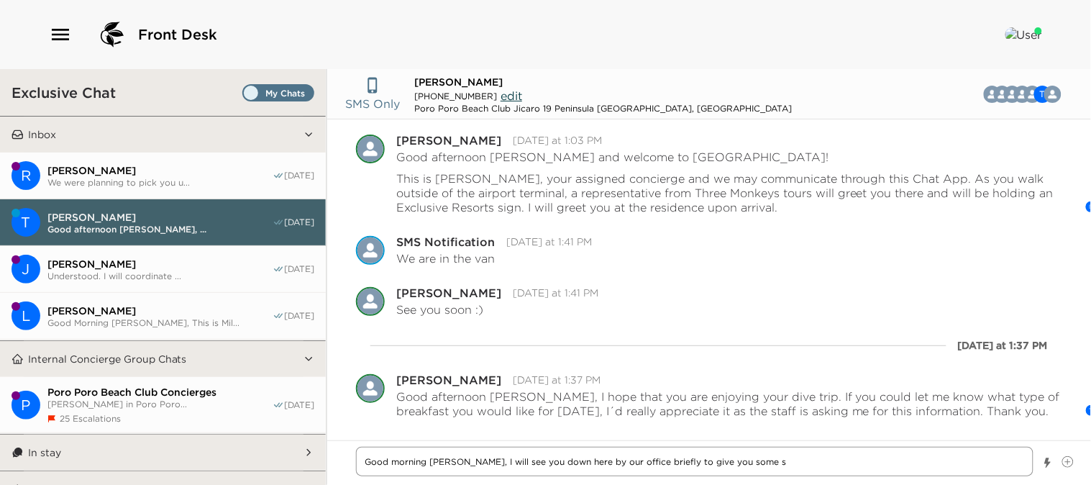
type textarea "Good morning [PERSON_NAME], I will see you down here by our office briefly to g…"
type textarea "x"
type textarea "Good morning [PERSON_NAME], I will see you down here by our office briefly to g…"
type textarea "x"
type textarea "Good morning [PERSON_NAME], I will see you down here by our office briefly to g…"
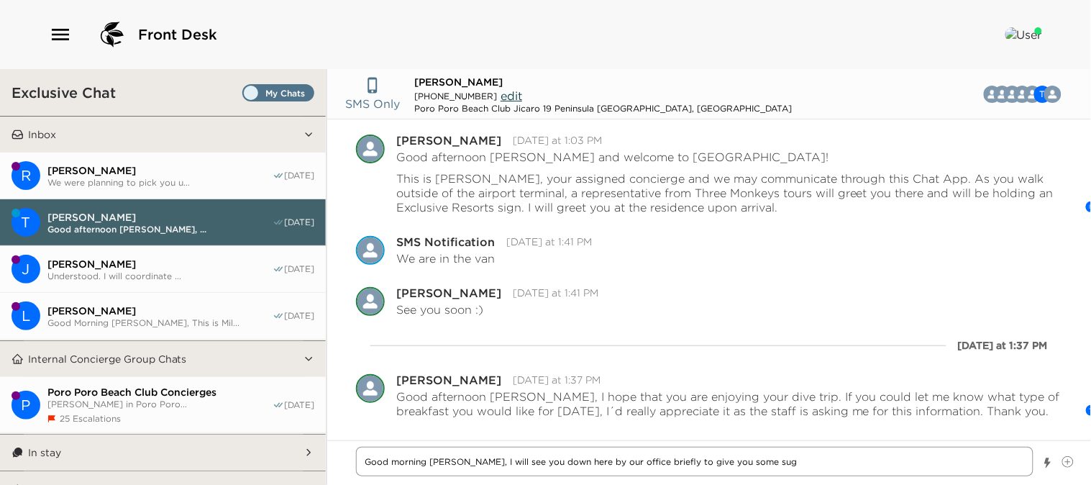
type textarea "x"
type textarea "Good morning [PERSON_NAME], I will see you down here by our office briefly to g…"
type textarea "x"
type textarea "Good morning [PERSON_NAME], I will see you down here by our office briefly to g…"
type textarea "x"
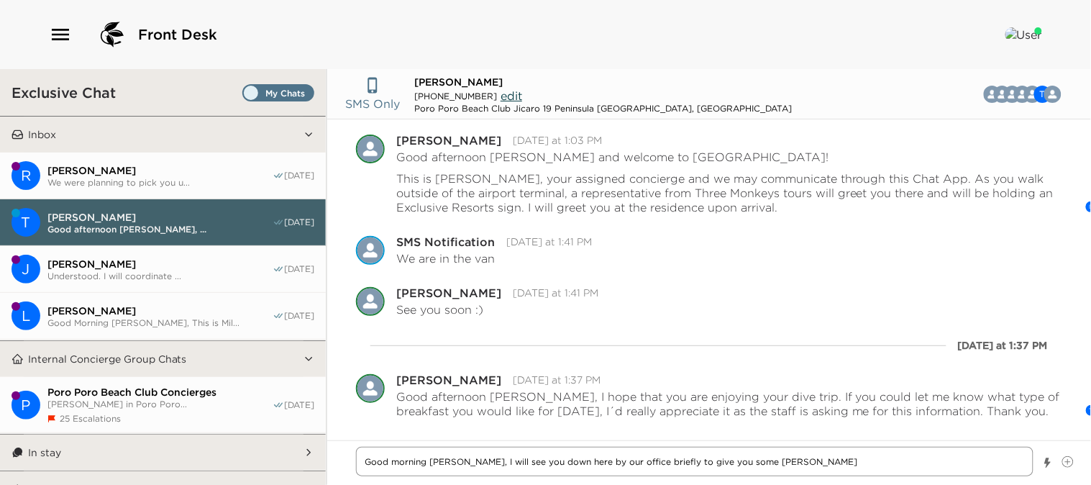
type textarea "Good morning [PERSON_NAME], I will see you down here by our office briefly to g…"
type textarea "x"
type textarea "Good morning [PERSON_NAME], I will see you down here by our office briefly to g…"
type textarea "x"
type textarea "Good morning [PERSON_NAME], I will see you down here by our office briefly to g…"
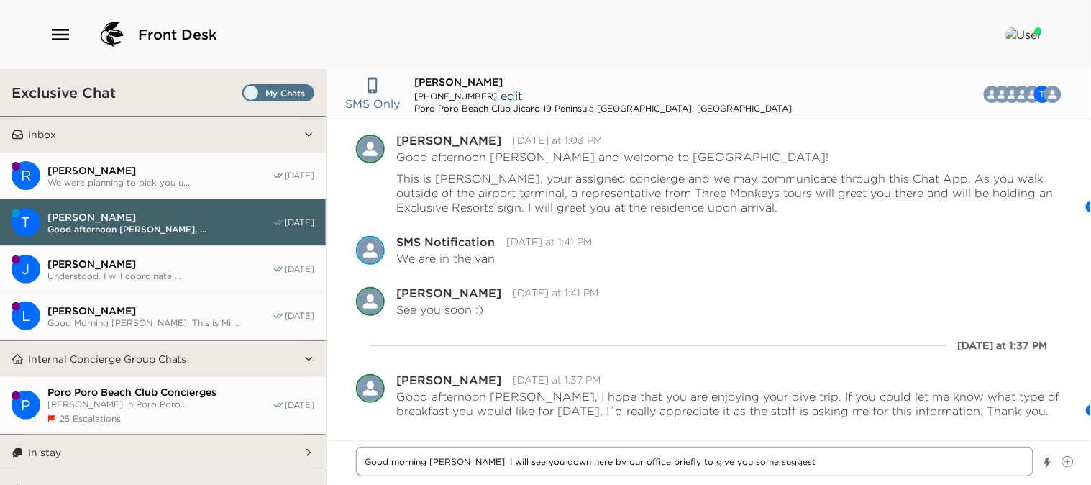
type textarea "x"
type textarea "Good morning [PERSON_NAME], I will see you down here by our office briefly to g…"
type textarea "x"
type textarea "Good morning [PERSON_NAME], I will see you down here by our office briefly to g…"
type textarea "x"
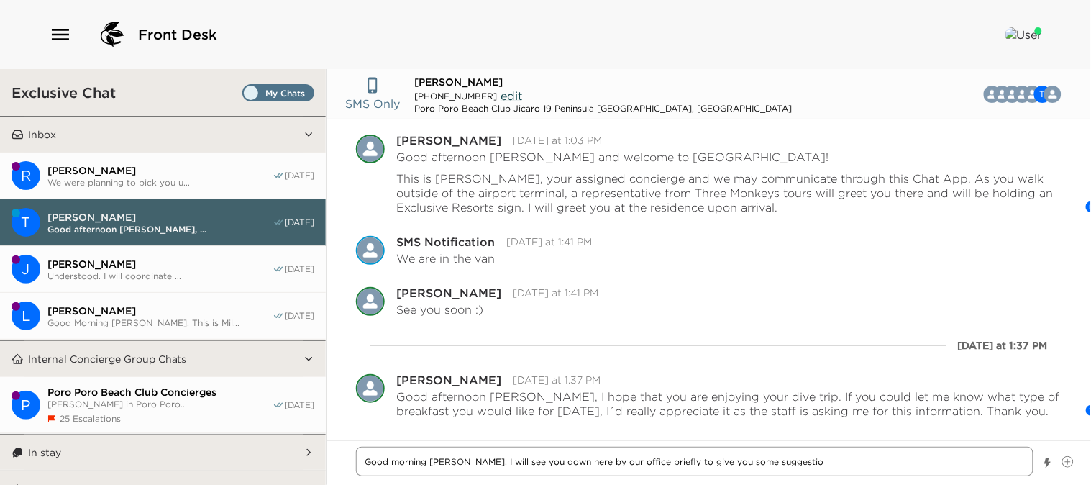
type textarea "Good morning [PERSON_NAME], I will see you down here by our office briefly to g…"
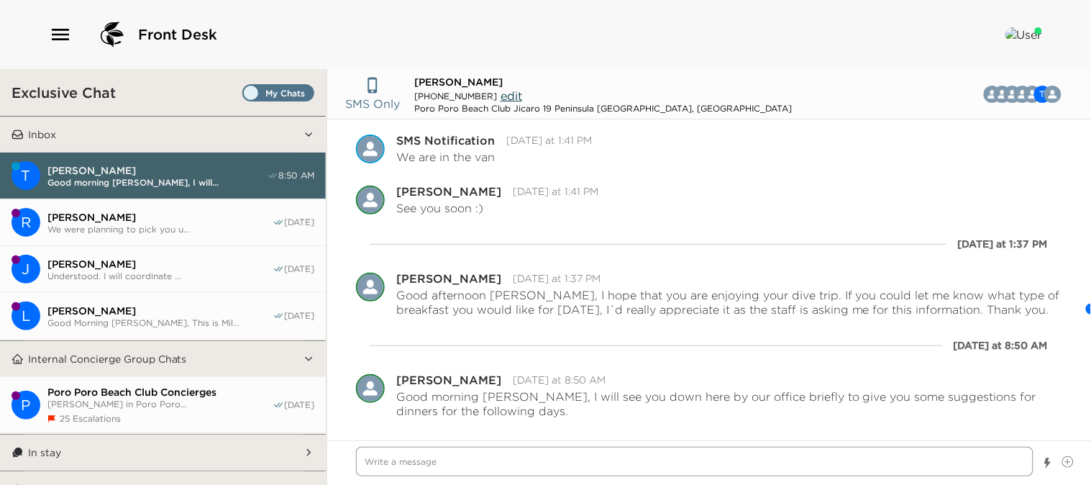
scroll to position [183, 0]
